Goal: Check status: Check status

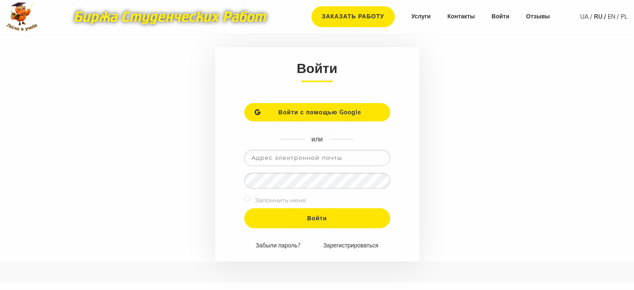
scroll to position [83, 0]
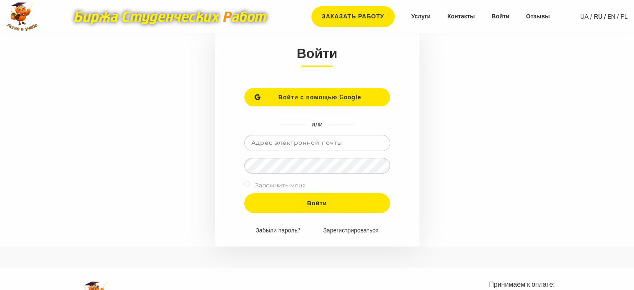
click at [312, 139] on input "email" at bounding box center [317, 143] width 146 height 16
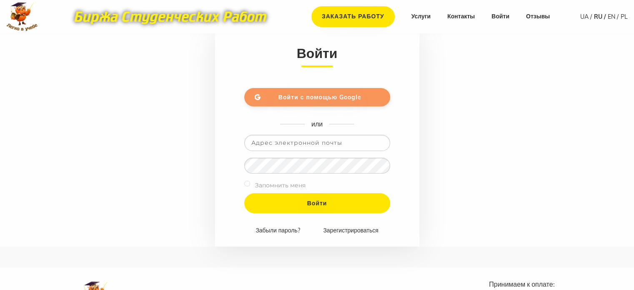
click at [321, 95] on span "Войти с помощью Google" at bounding box center [319, 97] width 83 height 8
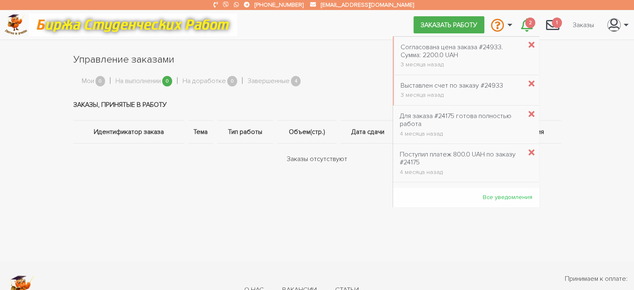
click at [525, 26] on icon "\a \a 2\a" at bounding box center [527, 24] width 12 height 13
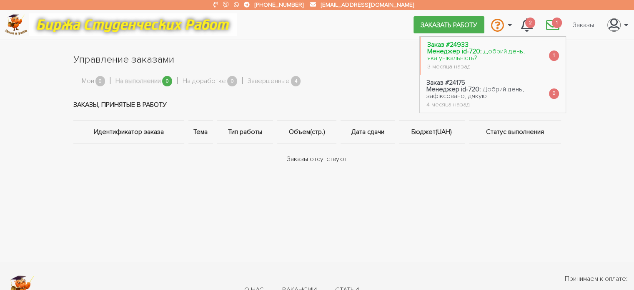
click at [503, 53] on span "Добрий день, яка унікальність?" at bounding box center [476, 54] width 98 height 15
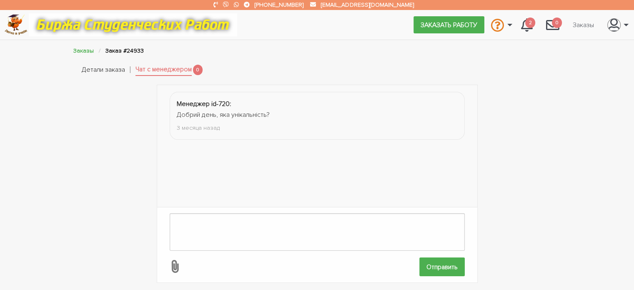
click at [107, 72] on link "Детали заказа" at bounding box center [103, 70] width 43 height 11
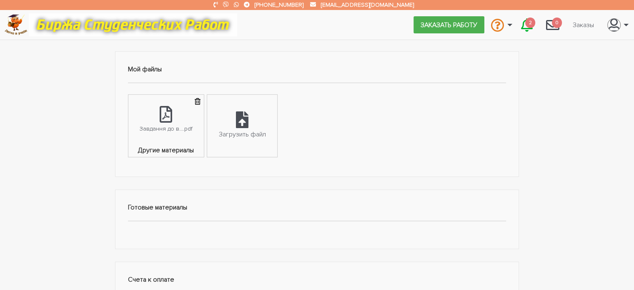
scroll to position [292, 0]
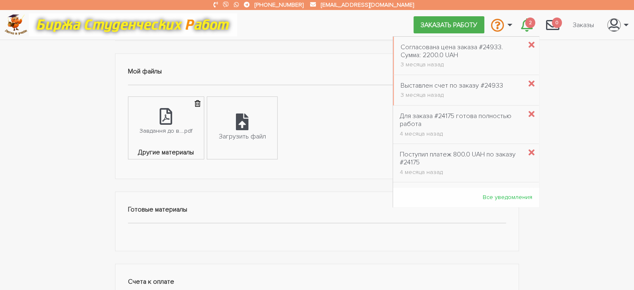
click at [523, 25] on icon "\a \a 2\a" at bounding box center [527, 24] width 12 height 13
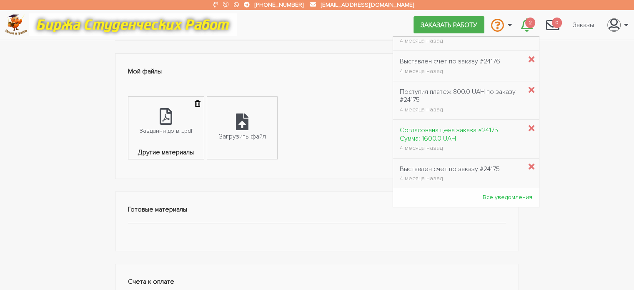
scroll to position [0, 0]
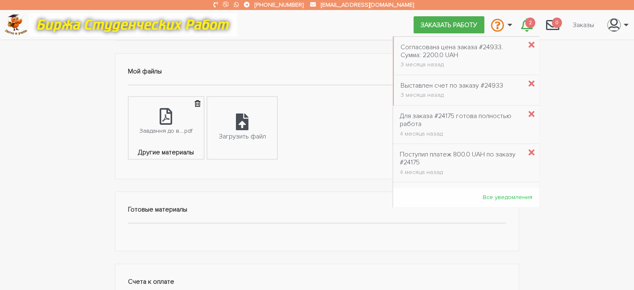
click at [578, 92] on div "Другое: Виробнича виховна практика. Заказ: #24933 Предмет: Педагогика Страниц: …" at bounding box center [317, 103] width 634 height 606
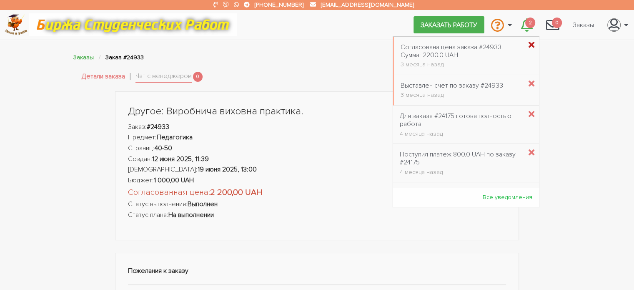
click at [528, 43] on icon "\a \a 2\a" at bounding box center [531, 45] width 6 height 9
click at [524, 25] on icon "\a \a 2\a" at bounding box center [527, 24] width 12 height 13
click at [528, 46] on icon "\a \a 2\a" at bounding box center [531, 45] width 6 height 9
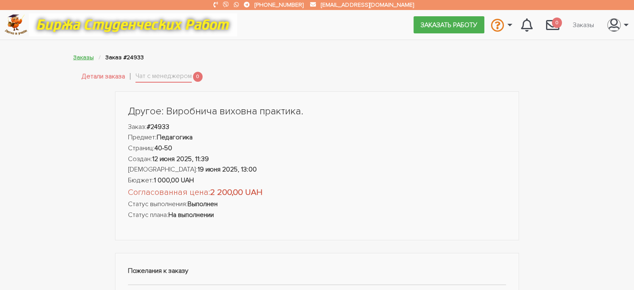
click at [85, 57] on link "Заказы" at bounding box center [83, 57] width 20 height 7
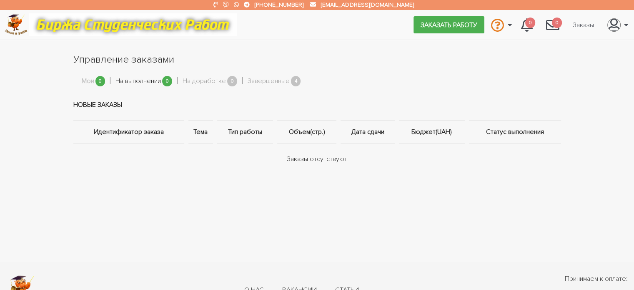
click at [144, 83] on link "На выполнении" at bounding box center [137, 81] width 45 height 11
click at [203, 80] on link "На доработке" at bounding box center [204, 81] width 43 height 11
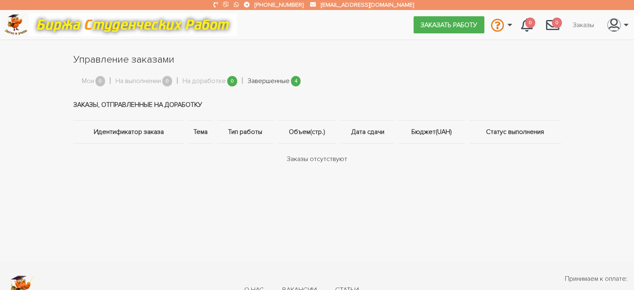
click at [265, 83] on link "Завершенные" at bounding box center [269, 81] width 42 height 11
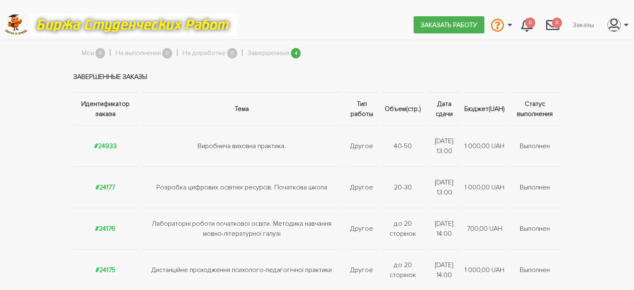
scroll to position [83, 0]
